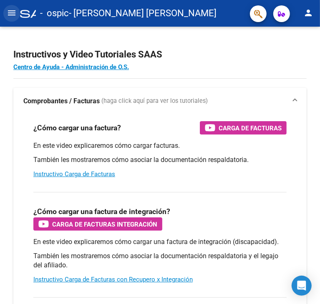
click at [8, 10] on mat-icon "menu" at bounding box center [12, 13] width 10 height 10
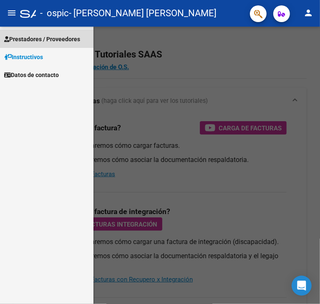
click at [33, 39] on span "Prestadores / Proveedores" at bounding box center [42, 39] width 76 height 9
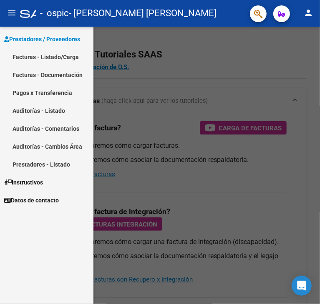
click at [41, 57] on link "Facturas - Listado/Carga" at bounding box center [46, 57] width 93 height 18
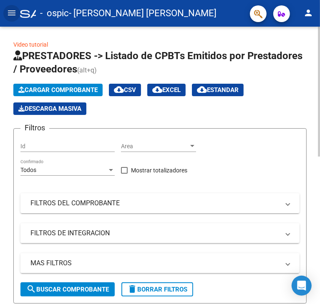
click at [80, 89] on span "Cargar Comprobante" at bounding box center [57, 90] width 79 height 8
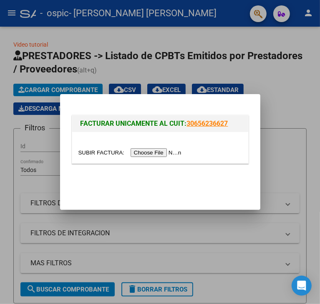
click at [156, 153] on input "file" at bounding box center [131, 152] width 106 height 9
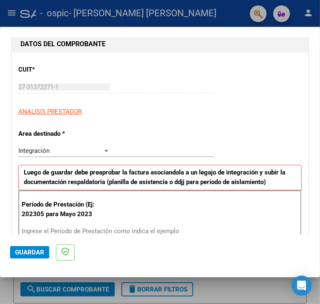
scroll to position [125, 0]
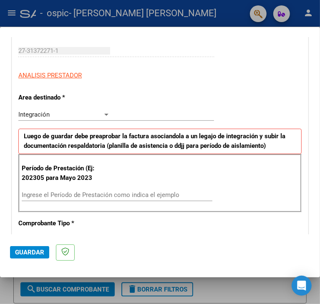
click at [53, 116] on div "Integración" at bounding box center [60, 115] width 84 height 8
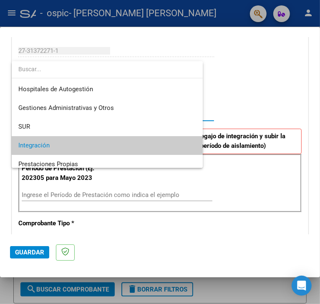
scroll to position [31, 0]
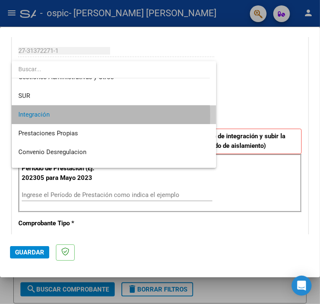
click at [54, 116] on span "Integración" at bounding box center [113, 115] width 191 height 19
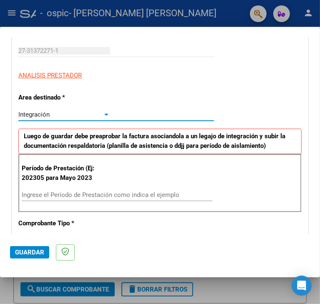
click at [71, 194] on input "Ingrese el Período de Prestación como indica el ejemplo" at bounding box center [67, 195] width 90 height 8
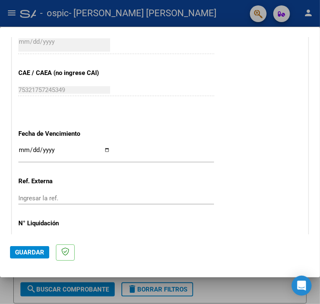
scroll to position [500, 0]
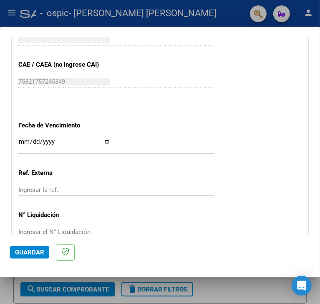
type input "202507"
click at [55, 141] on input "Ingresar la fecha" at bounding box center [64, 144] width 92 height 13
click at [110, 141] on input "Ingresar la fecha" at bounding box center [64, 144] width 92 height 13
type input "[DATE]"
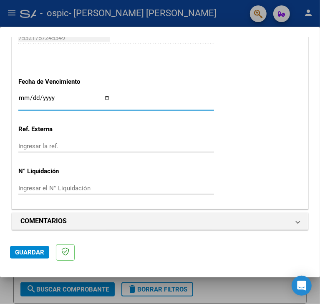
scroll to position [545, 0]
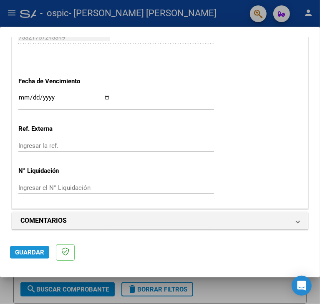
click at [33, 252] on span "Guardar" at bounding box center [29, 253] width 29 height 8
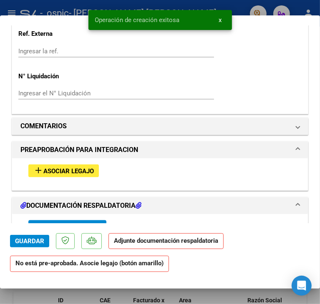
scroll to position [667, 0]
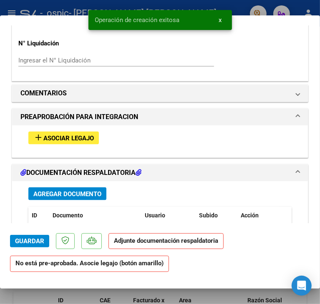
click at [61, 135] on span "Asociar Legajo" at bounding box center [68, 139] width 50 height 8
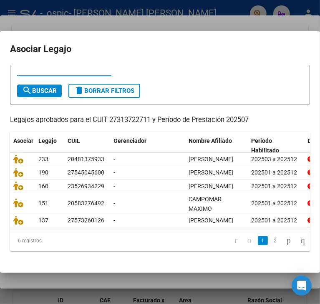
scroll to position [42, 0]
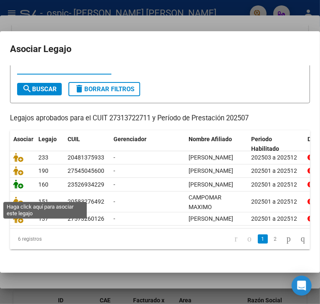
click at [15, 189] on icon at bounding box center [18, 184] width 10 height 9
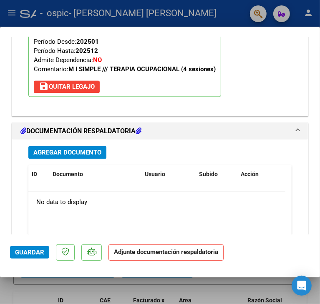
scroll to position [856, 0]
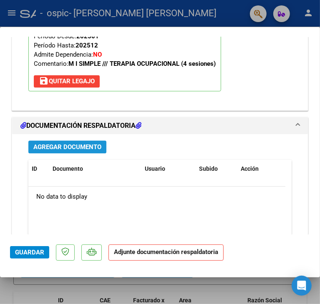
click at [58, 145] on span "Agregar Documento" at bounding box center [67, 147] width 68 height 8
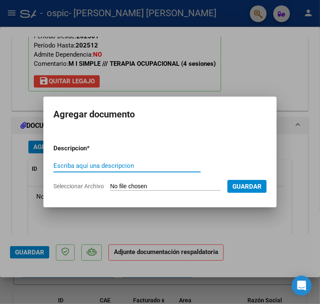
click at [130, 169] on input "Escriba aquí una descripcion" at bounding box center [126, 166] width 147 height 8
type input "[PERSON_NAME]"
click at [128, 184] on input "Seleccionar Archivo" at bounding box center [165, 187] width 111 height 8
type input "C:\fakepath\07 [PERSON_NAME].jpg"
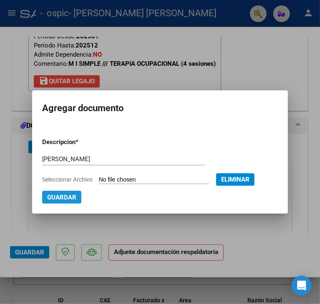
click at [71, 197] on span "Guardar" at bounding box center [61, 198] width 29 height 8
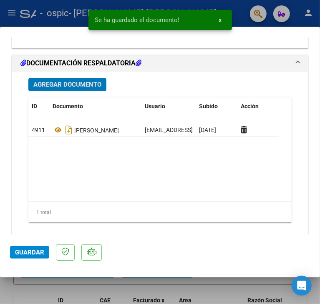
scroll to position [944, 0]
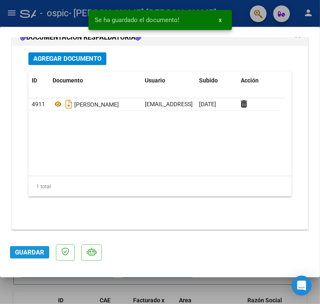
click at [23, 254] on span "Guardar" at bounding box center [29, 253] width 29 height 8
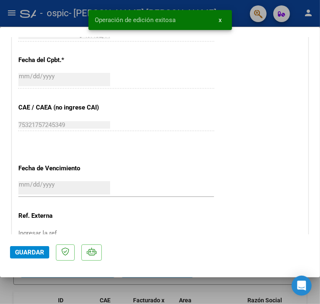
scroll to position [277, 0]
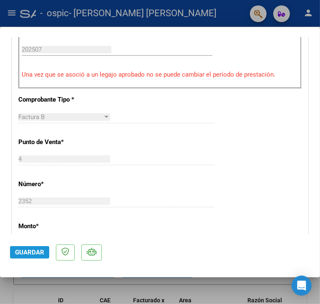
click at [40, 254] on span "Guardar" at bounding box center [29, 253] width 29 height 8
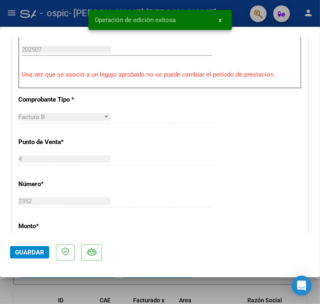
click at [101, 287] on div at bounding box center [160, 152] width 320 height 304
type input "$ 0,00"
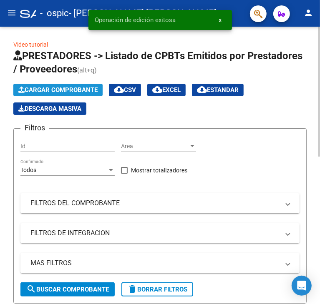
click at [83, 92] on span "Cargar Comprobante" at bounding box center [57, 90] width 79 height 8
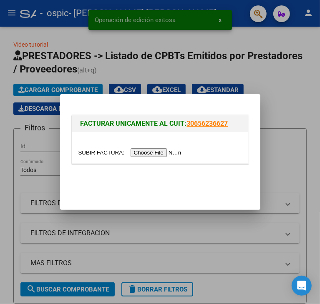
click at [162, 153] on input "file" at bounding box center [131, 152] width 106 height 9
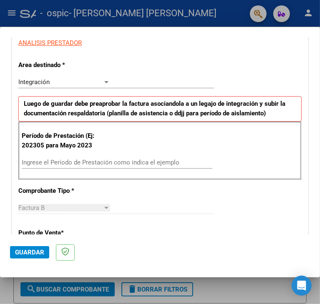
scroll to position [167, 0]
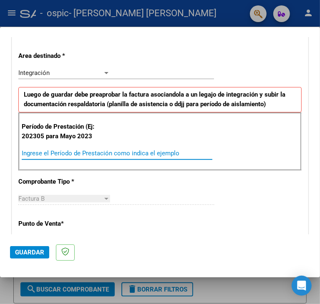
click at [51, 153] on input "Ingrese el Período de Prestación como indica el ejemplo" at bounding box center [67, 154] width 90 height 8
type input "202507"
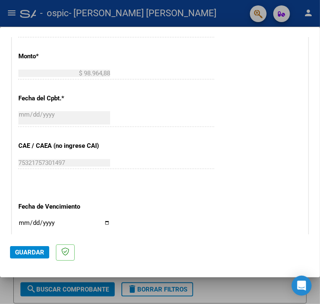
scroll to position [459, 0]
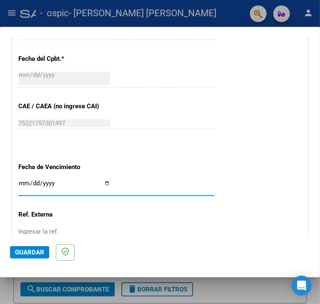
click at [110, 180] on input "Ingresar la fecha" at bounding box center [64, 186] width 92 height 13
type input "[DATE]"
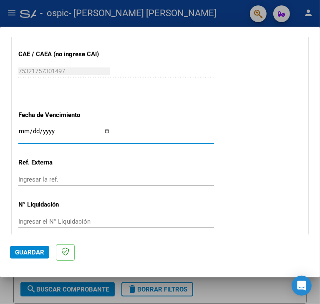
scroll to position [545, 0]
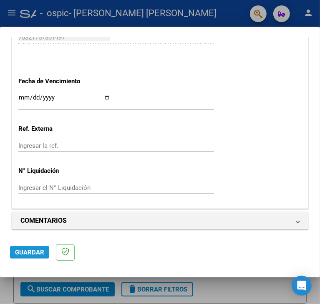
click at [29, 251] on span "Guardar" at bounding box center [29, 253] width 29 height 8
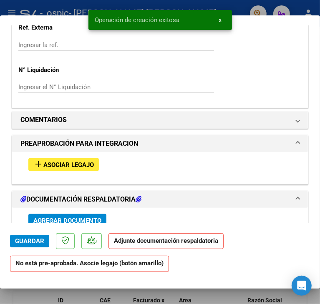
scroll to position [641, 0]
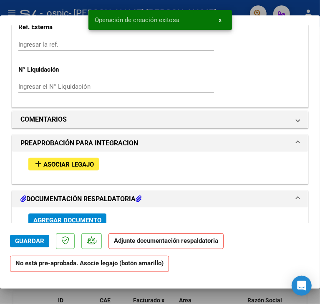
click at [47, 168] on button "add Asociar Legajo" at bounding box center [63, 164] width 70 height 13
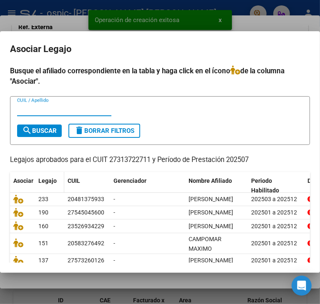
scroll to position [42, 0]
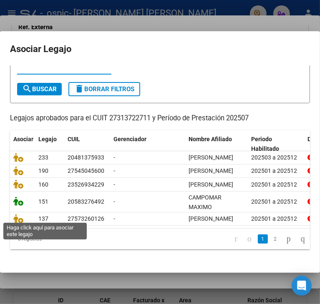
click at [17, 206] on icon at bounding box center [18, 201] width 10 height 9
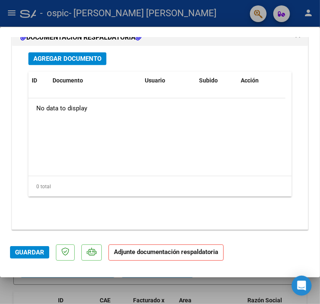
scroll to position [902, 0]
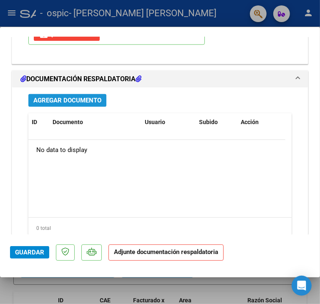
click at [68, 97] on span "Agregar Documento" at bounding box center [67, 101] width 68 height 8
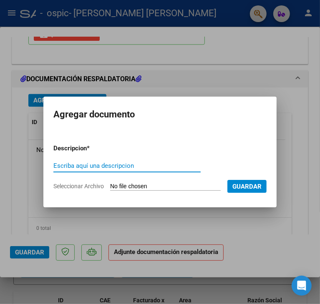
click at [107, 167] on input "Escriba aquí una descripcion" at bounding box center [126, 166] width 147 height 8
type input "0"
type input "CAMPOMAR ASIS"
click at [123, 186] on input "Seleccionar Archivo" at bounding box center [165, 187] width 111 height 8
type input "C:\fakepath\07 CAMPOMAR ASIST.jpg"
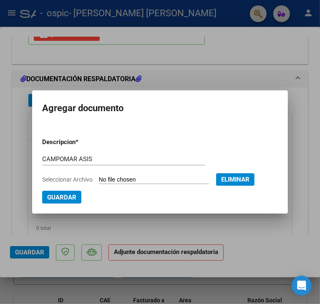
click at [53, 199] on span "Guardar" at bounding box center [61, 198] width 29 height 8
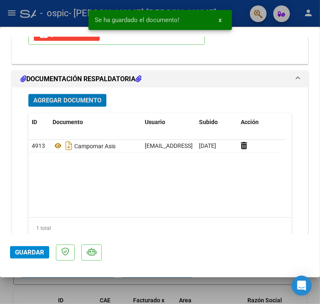
click at [35, 250] on span "Guardar" at bounding box center [29, 253] width 29 height 8
click at [204, 292] on div at bounding box center [160, 152] width 320 height 304
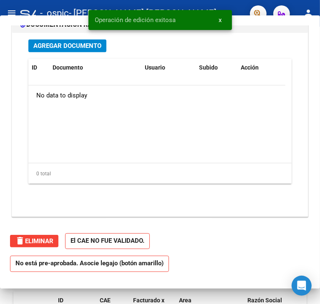
scroll to position [0, 0]
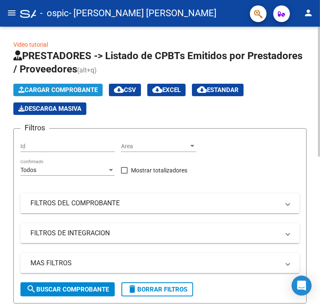
click at [75, 93] on span "Cargar Comprobante" at bounding box center [57, 90] width 79 height 8
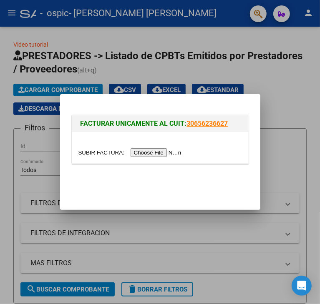
click at [160, 151] on input "file" at bounding box center [131, 152] width 106 height 9
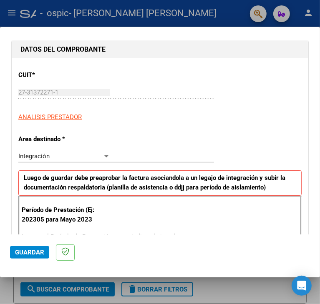
scroll to position [167, 0]
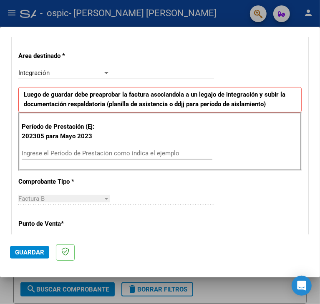
click at [63, 153] on input "Ingrese el Período de Prestación como indica el ejemplo" at bounding box center [67, 154] width 90 height 8
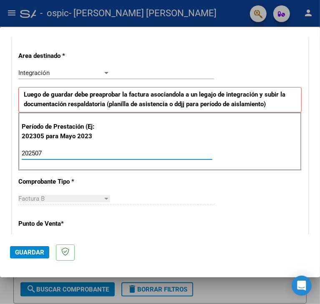
type input "202507"
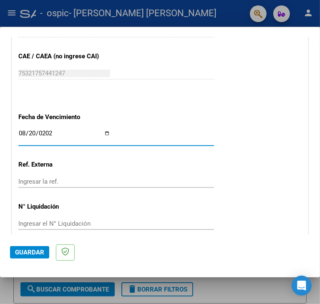
type input "[DATE]"
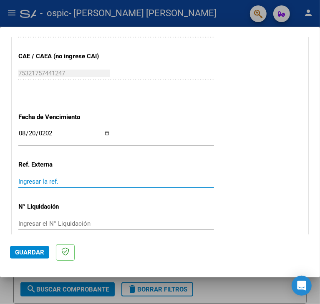
click at [28, 253] on span "Guardar" at bounding box center [29, 253] width 29 height 8
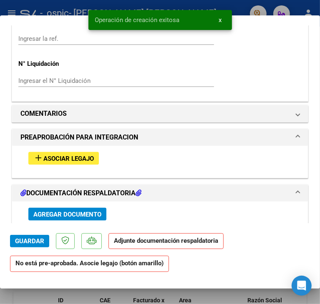
scroll to position [667, 0]
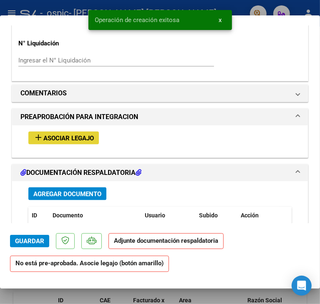
click at [50, 132] on button "add Asociar Legajo" at bounding box center [63, 138] width 70 height 13
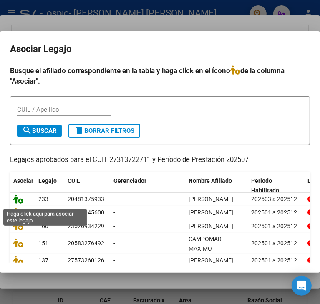
click at [19, 204] on icon at bounding box center [18, 199] width 10 height 9
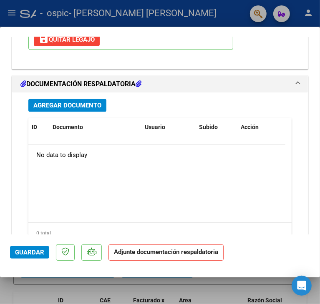
scroll to position [897, 0]
click at [71, 106] on span "Agregar Documento" at bounding box center [67, 106] width 68 height 8
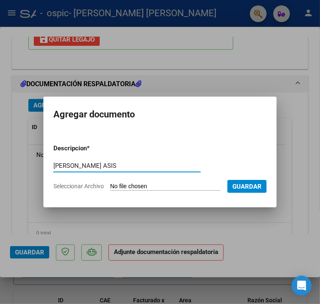
type input "[PERSON_NAME] ASIS"
click at [175, 188] on input "Seleccionar Archivo" at bounding box center [165, 187] width 111 height 8
type input "C:\fakepath\07 [PERSON_NAME] ASIS.jpg"
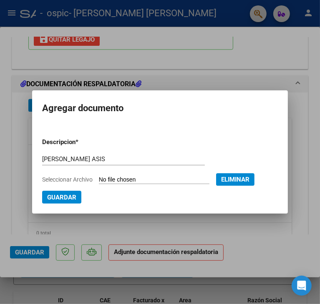
click at [71, 204] on mat-dialog-container "Agregar documento Descripcion * [PERSON_NAME] ASIS Escriba aquí una descripcion…" at bounding box center [160, 151] width 256 height 123
click at [63, 194] on span "Guardar" at bounding box center [61, 198] width 29 height 8
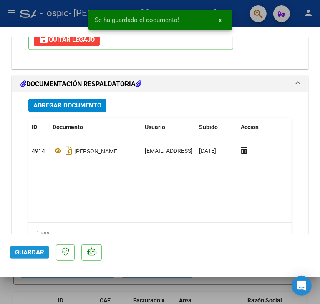
click at [26, 251] on span "Guardar" at bounding box center [29, 253] width 29 height 8
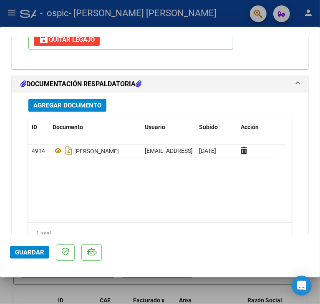
click at [38, 252] on span "Guardar" at bounding box center [29, 253] width 29 height 8
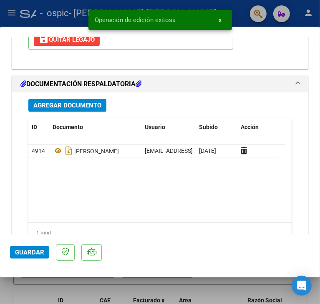
click at [88, 291] on div at bounding box center [160, 152] width 320 height 304
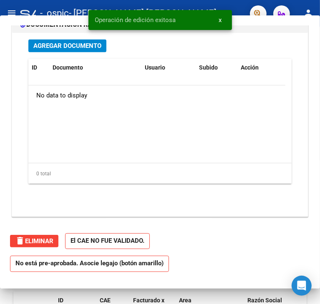
scroll to position [0, 0]
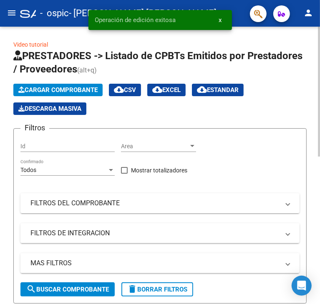
click at [62, 90] on span "Cargar Comprobante" at bounding box center [57, 90] width 79 height 8
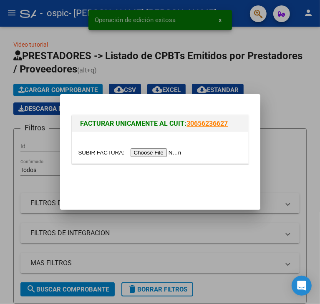
click at [166, 152] on input "file" at bounding box center [131, 152] width 106 height 9
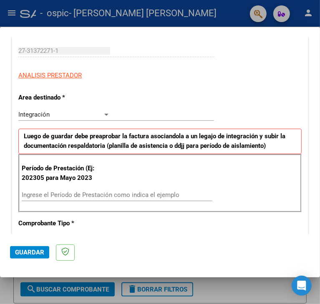
scroll to position [167, 0]
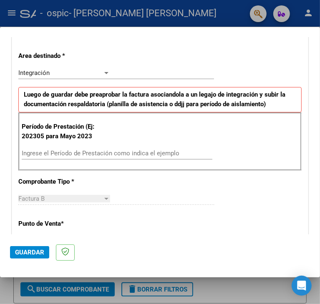
click at [60, 154] on input "Ingrese el Período de Prestación como indica el ejemplo" at bounding box center [67, 154] width 90 height 8
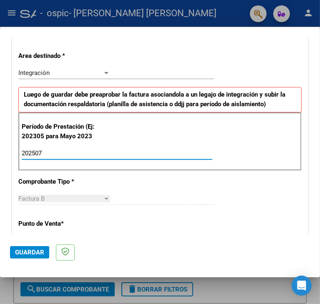
type input "202507"
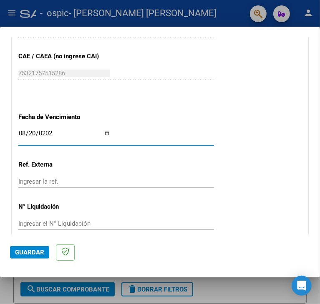
type input "[DATE]"
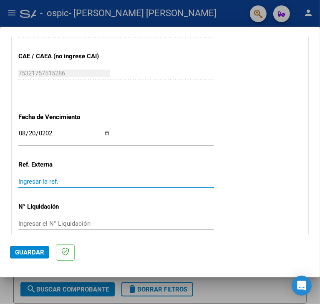
click at [21, 251] on span "Guardar" at bounding box center [29, 253] width 29 height 8
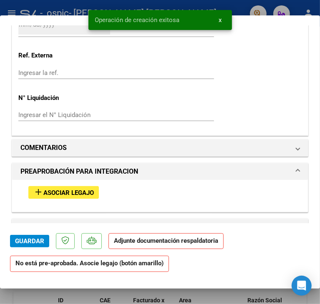
scroll to position [626, 0]
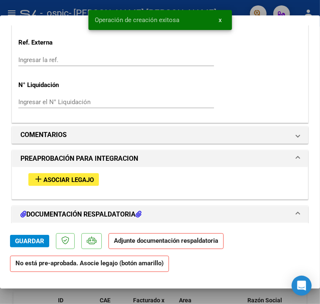
click at [55, 178] on span "Asociar Legajo" at bounding box center [68, 180] width 50 height 8
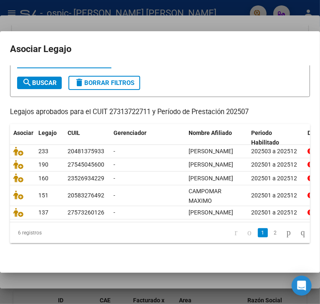
scroll to position [76, 0]
click at [285, 234] on icon "go to next page" at bounding box center [288, 233] width 7 height 10
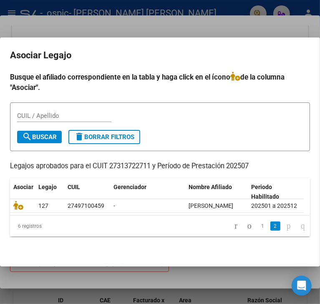
scroll to position [0, 0]
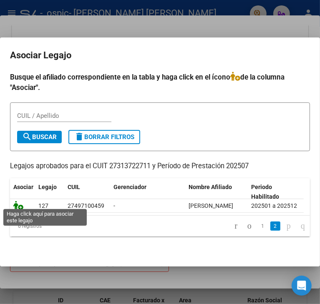
click at [20, 201] on icon at bounding box center [18, 205] width 10 height 9
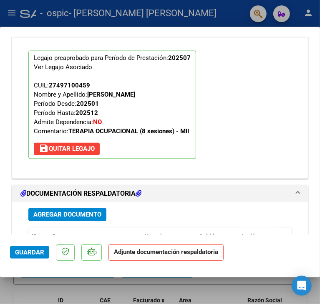
scroll to position [814, 0]
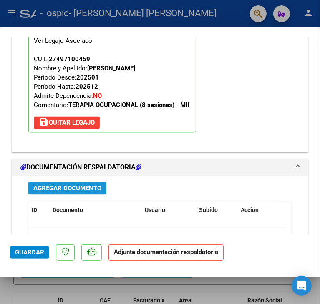
click at [98, 186] on span "Agregar Documento" at bounding box center [67, 189] width 68 height 8
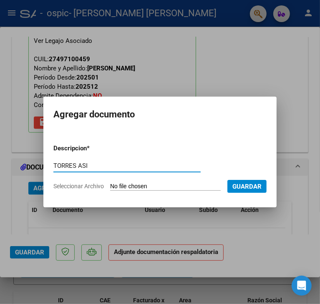
type input "TORRES ASI"
click at [110, 183] on input "Seleccionar Archivo" at bounding box center [165, 187] width 111 height 8
type input "C:\fakepath\07 TORRES ASIS.pdf"
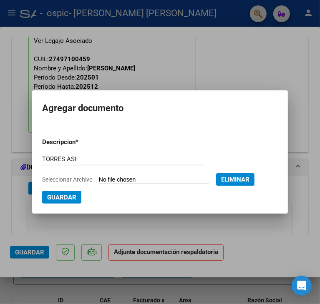
click at [63, 193] on span "Guardar" at bounding box center [61, 197] width 29 height 8
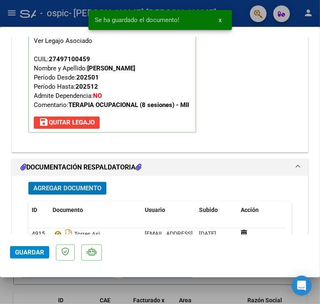
click at [37, 252] on span "Guardar" at bounding box center [29, 253] width 29 height 8
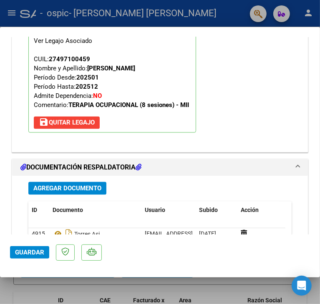
click at [45, 252] on button "Guardar" at bounding box center [29, 252] width 39 height 13
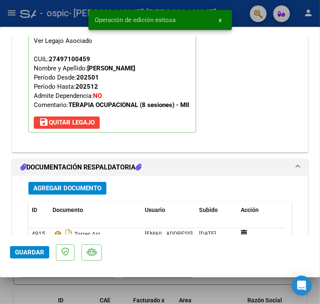
click at [107, 293] on div at bounding box center [160, 152] width 320 height 304
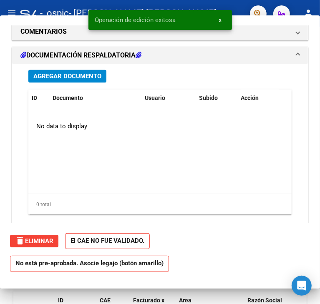
scroll to position [0, 0]
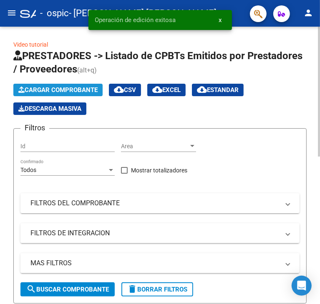
click at [89, 89] on span "Cargar Comprobante" at bounding box center [57, 90] width 79 height 8
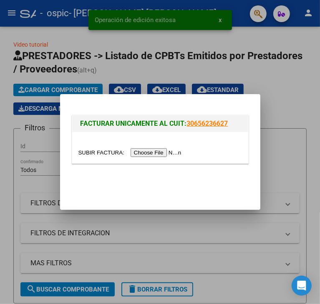
click at [148, 149] on input "file" at bounding box center [131, 152] width 106 height 9
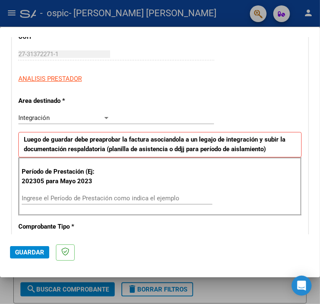
scroll to position [167, 0]
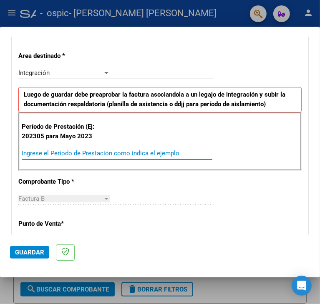
click at [59, 156] on input "Ingrese el Período de Prestación como indica el ejemplo" at bounding box center [67, 154] width 90 height 8
type input "202507"
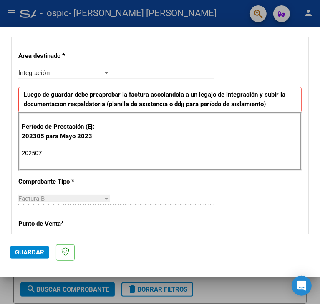
scroll to position [509, 0]
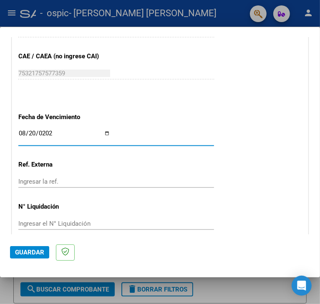
type input "[DATE]"
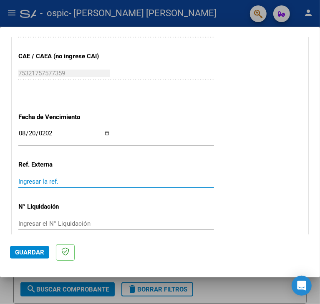
click at [35, 254] on span "Guardar" at bounding box center [29, 253] width 29 height 8
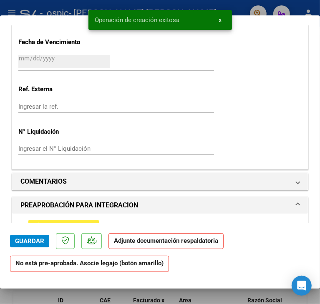
scroll to position [667, 0]
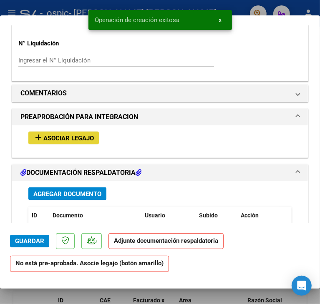
click at [68, 135] on span "Asociar Legajo" at bounding box center [68, 139] width 50 height 8
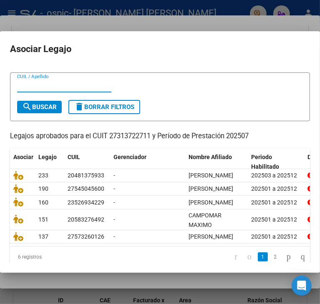
scroll to position [42, 0]
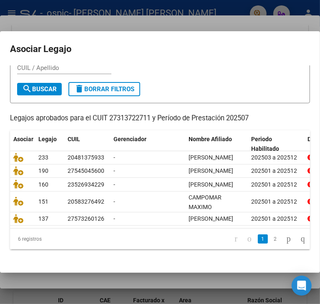
click at [13, 226] on datatable-body-cell at bounding box center [22, 219] width 25 height 13
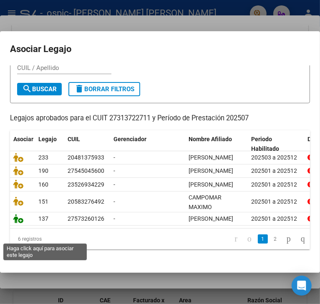
click at [15, 224] on icon at bounding box center [18, 218] width 10 height 9
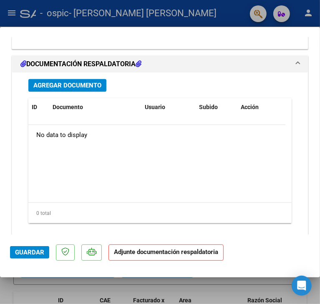
scroll to position [939, 0]
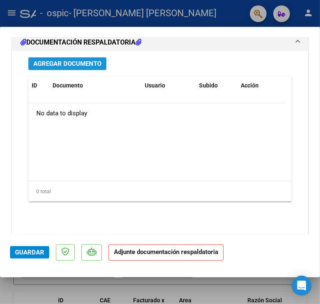
click at [72, 65] on span "Agregar Documento" at bounding box center [67, 64] width 68 height 8
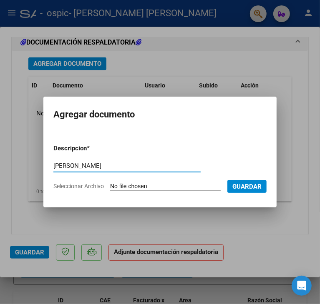
type input "[PERSON_NAME]"
click at [110, 183] on input "Seleccionar Archivo" at bounding box center [165, 187] width 111 height 8
type input "C:\fakepath\07 [PERSON_NAME].pdf"
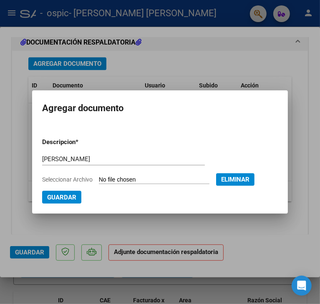
click at [60, 196] on span "Guardar" at bounding box center [61, 198] width 29 height 8
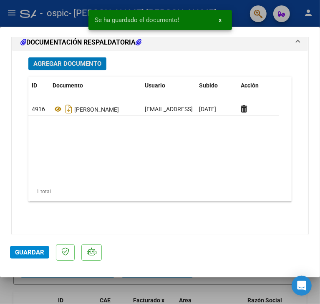
click at [35, 252] on span "Guardar" at bounding box center [29, 253] width 29 height 8
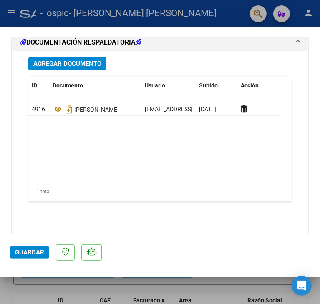
click at [59, 285] on div at bounding box center [160, 152] width 320 height 304
type input "$ 0,00"
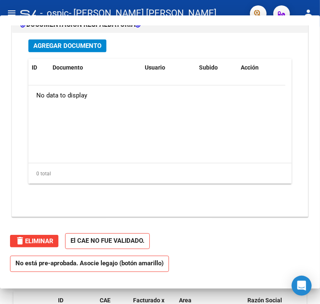
scroll to position [839, 0]
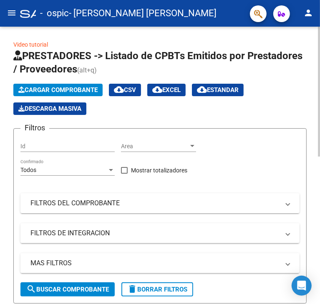
click at [66, 90] on span "Cargar Comprobante" at bounding box center [57, 90] width 79 height 8
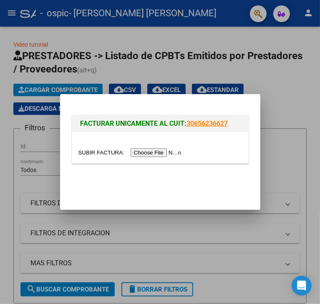
click at [142, 154] on input "file" at bounding box center [131, 152] width 106 height 9
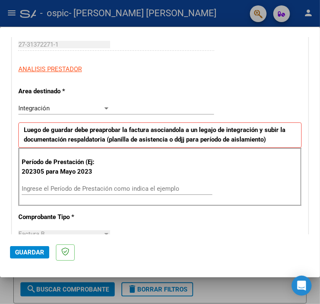
scroll to position [167, 0]
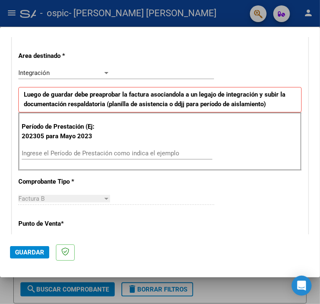
click at [56, 153] on input "Ingrese el Período de Prestación como indica el ejemplo" at bounding box center [67, 154] width 90 height 8
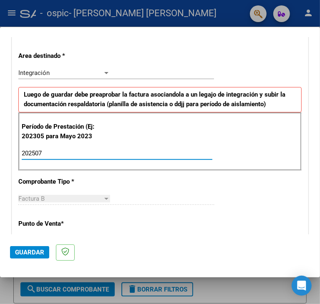
type input "202507"
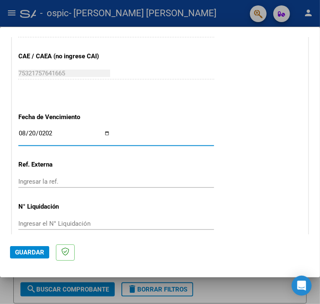
type input "[DATE]"
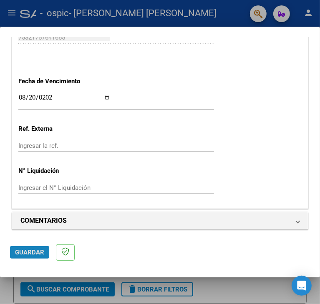
click at [27, 256] on span "Guardar" at bounding box center [29, 253] width 29 height 8
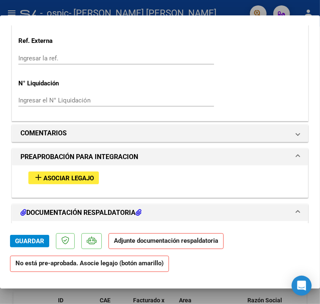
scroll to position [667, 0]
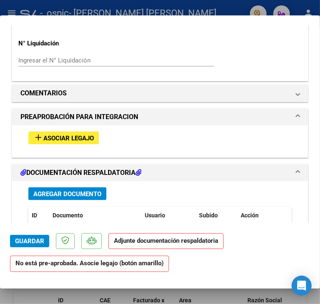
drag, startPoint x: 62, startPoint y: 146, endPoint x: 63, endPoint y: 141, distance: 5.0
click at [62, 145] on div "add Asociar Legajo" at bounding box center [160, 138] width 276 height 25
click at [63, 137] on span "Asociar Legajo" at bounding box center [68, 139] width 50 height 8
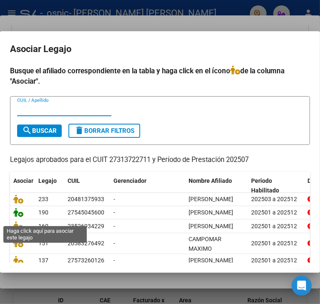
click at [16, 217] on icon at bounding box center [18, 212] width 10 height 9
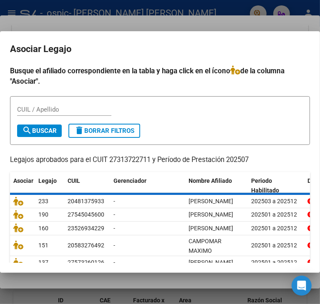
scroll to position [689, 0]
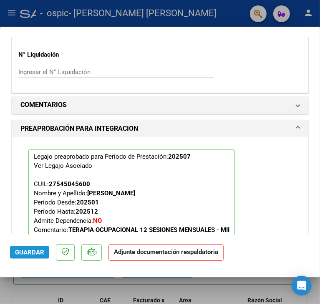
click at [18, 253] on span "Guardar" at bounding box center [29, 253] width 29 height 8
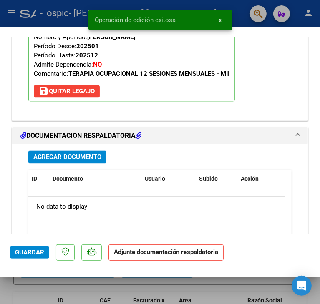
scroll to position [856, 0]
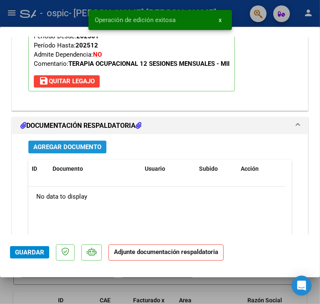
click at [80, 141] on button "Agregar Documento" at bounding box center [67, 147] width 78 height 13
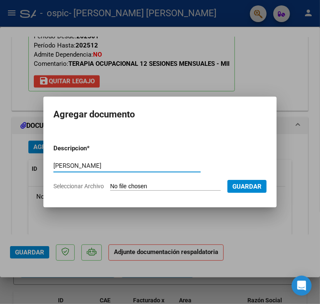
type input "[PERSON_NAME]"
click at [110, 183] on input "Seleccionar Archivo" at bounding box center [165, 187] width 111 height 8
type input "C:\fakepath\07 [PERSON_NAME].pdf"
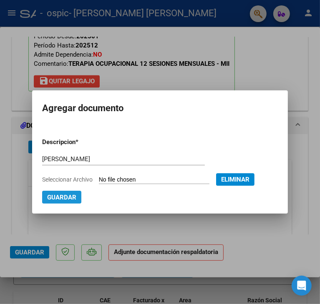
click at [71, 195] on span "Guardar" at bounding box center [61, 198] width 29 height 8
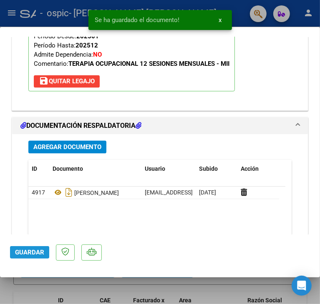
click at [34, 256] on span "Guardar" at bounding box center [29, 253] width 29 height 8
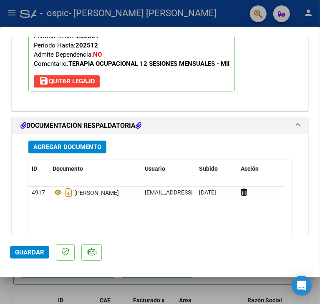
click at [106, 286] on div at bounding box center [160, 152] width 320 height 304
type input "$ 0,00"
